Goal: Navigation & Orientation: Find specific page/section

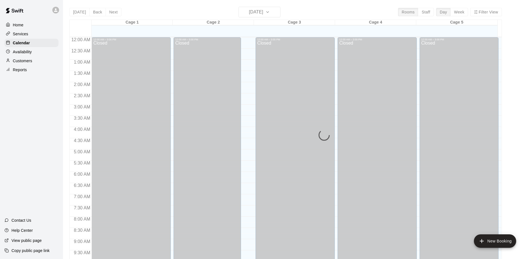
scroll to position [265, 0]
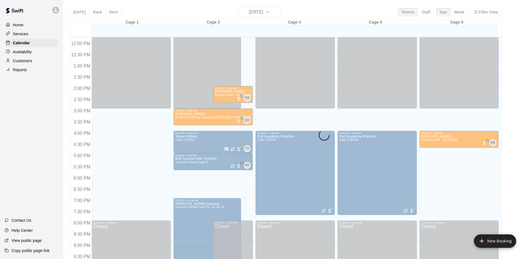
click at [65, 129] on div "Today Back Next Thursday Sep 18 Rooms Staff Day Week Filter View Cage 1 18 Thu …" at bounding box center [285, 136] width 441 height 259
click at [36, 107] on div "Home Services Calendar Availability Customers Reports Contact Us Help Center Vi…" at bounding box center [31, 129] width 63 height 259
click at [17, 26] on p "Home" at bounding box center [18, 25] width 11 height 6
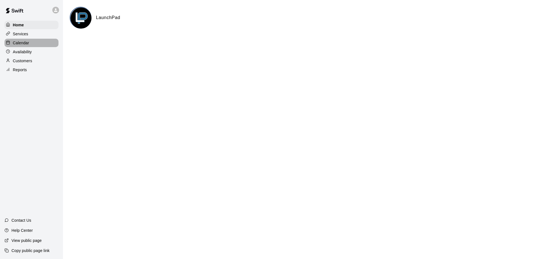
click at [22, 41] on p "Calendar" at bounding box center [21, 43] width 16 height 6
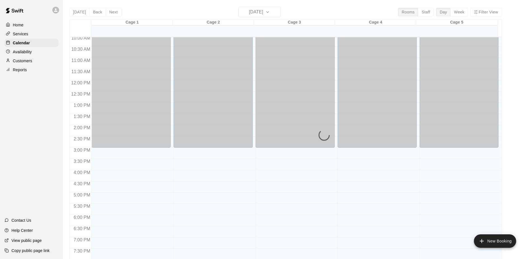
scroll to position [209, 0]
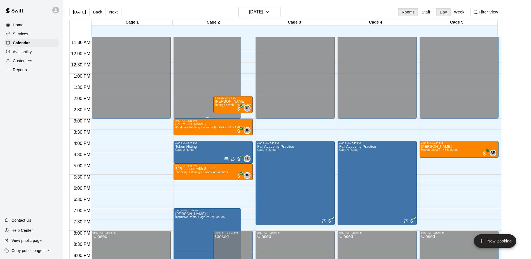
scroll to position [254, 0]
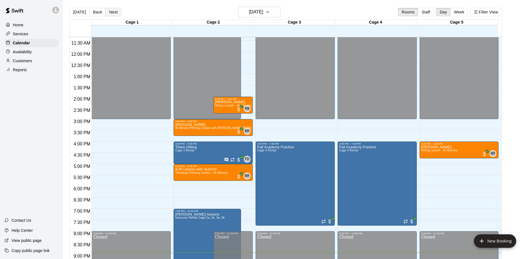
click at [112, 11] on button "Next" at bounding box center [114, 12] width 16 height 8
